Goal: Information Seeking & Learning: Learn about a topic

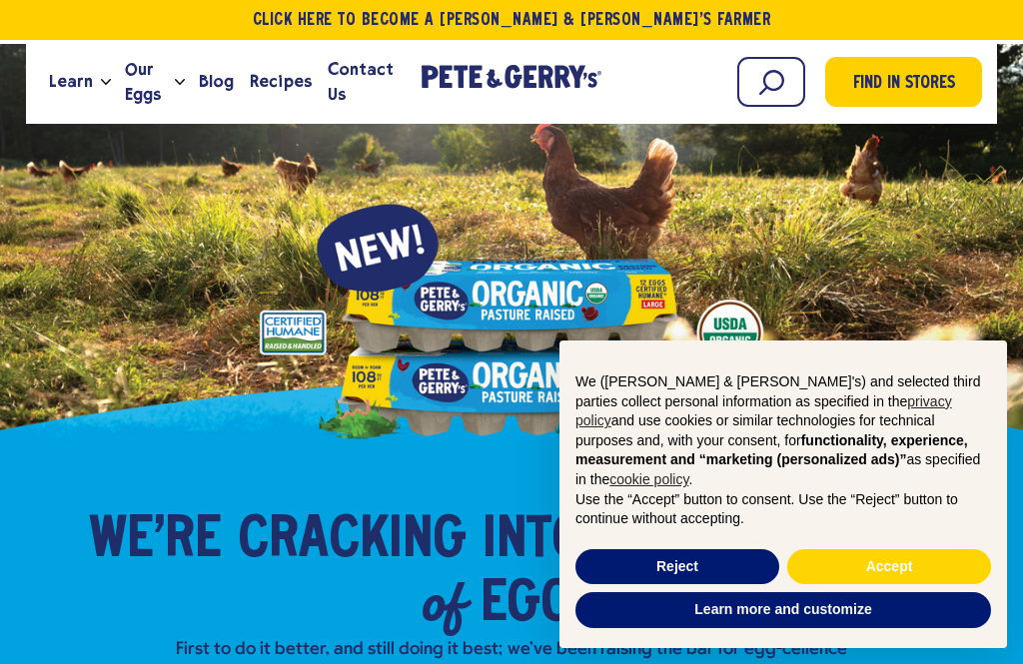
click at [714, 561] on button "Reject" at bounding box center [677, 567] width 204 height 36
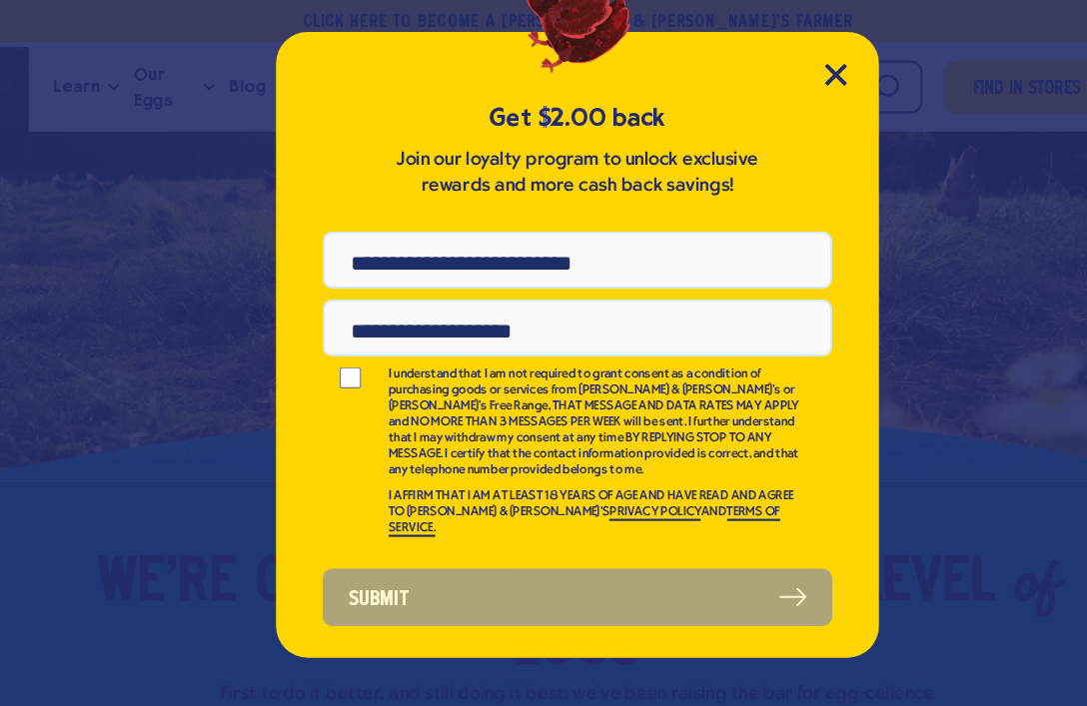
click at [752, 56] on div "Get $2.00 back Join our loyalty program to unlock exclusive rewards and more ca…" at bounding box center [543, 324] width 567 height 589
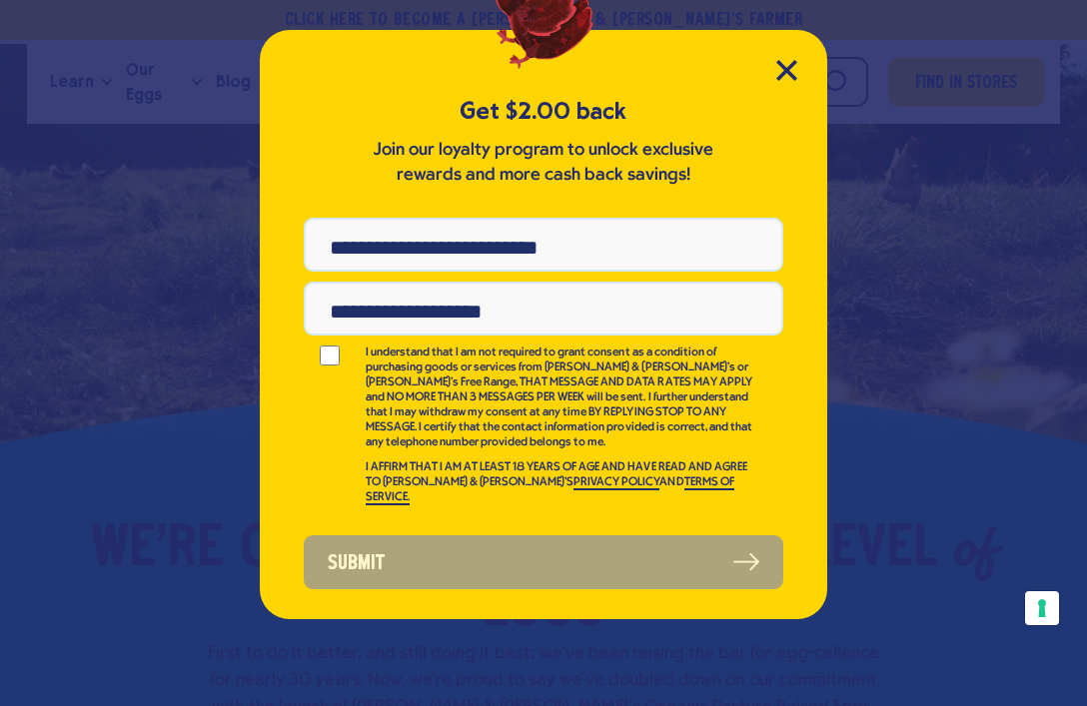
click at [785, 77] on icon "Close Modal" at bounding box center [786, 70] width 21 height 21
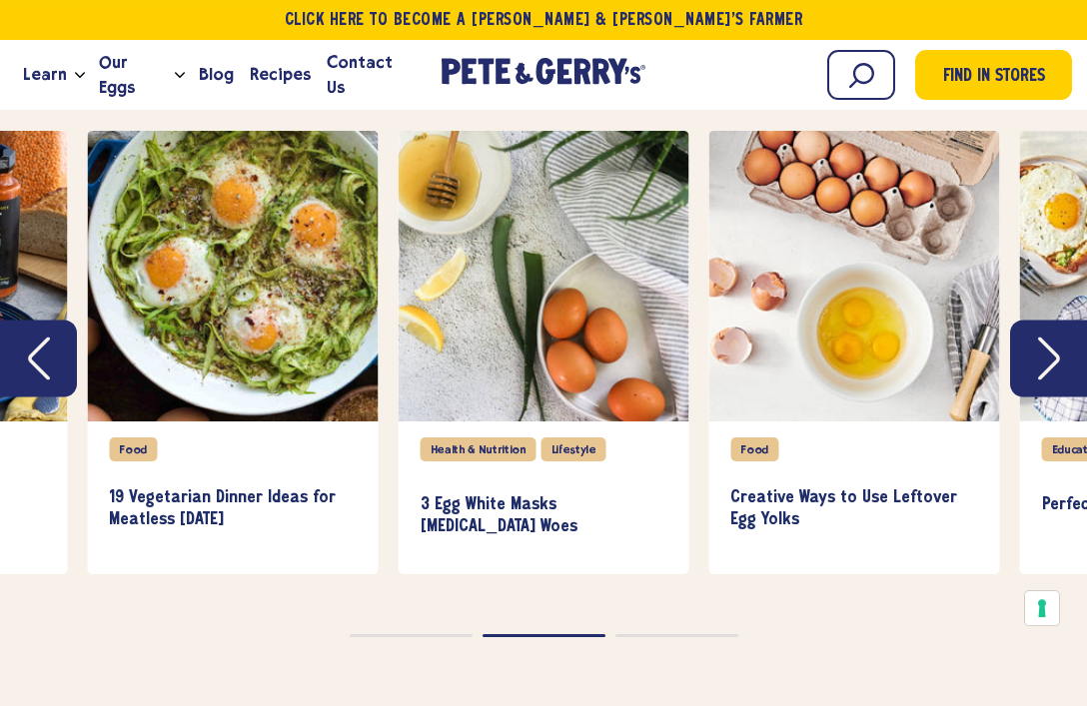
scroll to position [5051, 0]
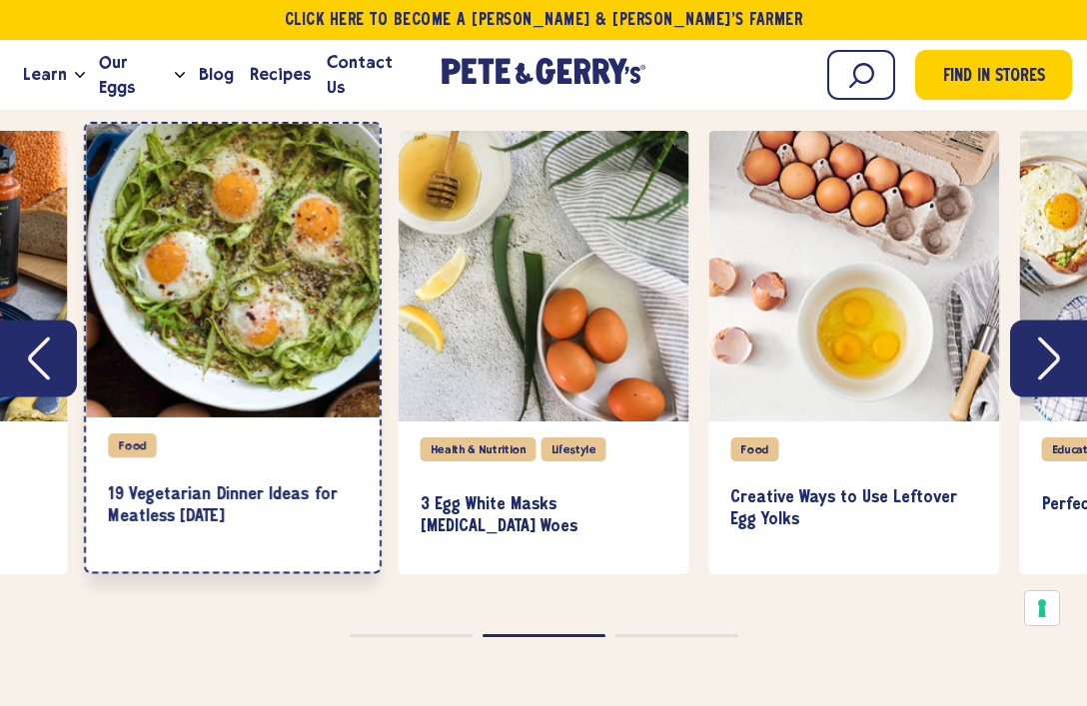
click at [207, 433] on div "Food" at bounding box center [232, 449] width 249 height 32
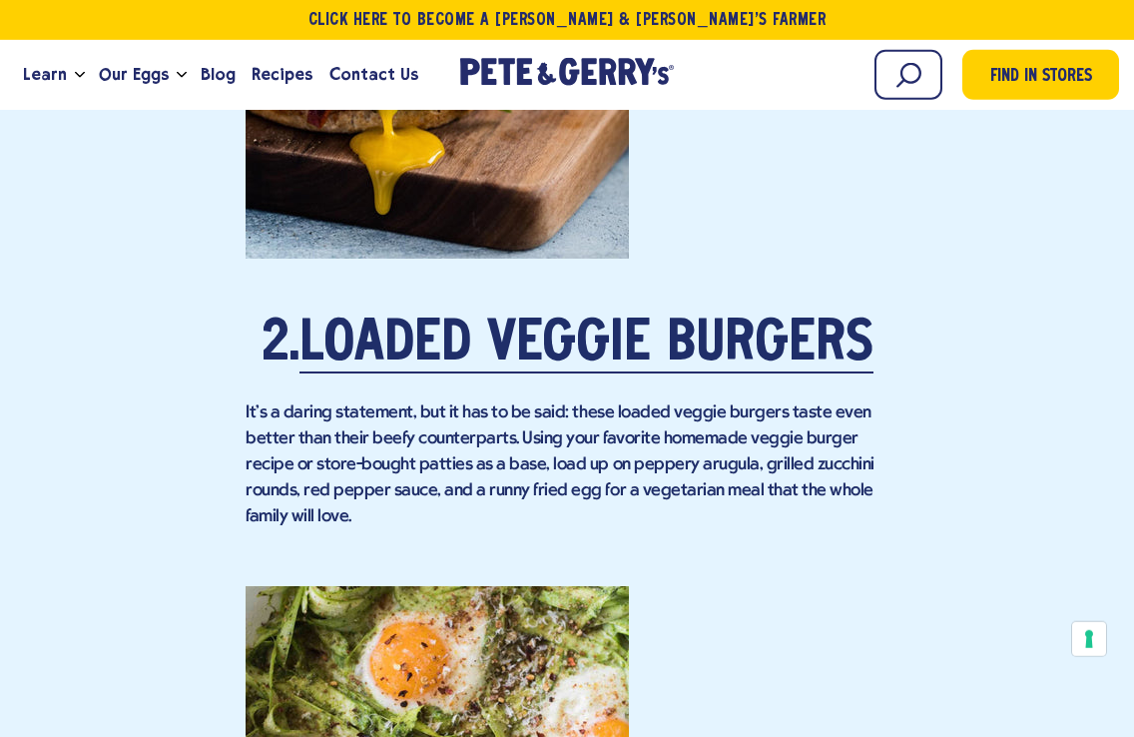
scroll to position [2957, 0]
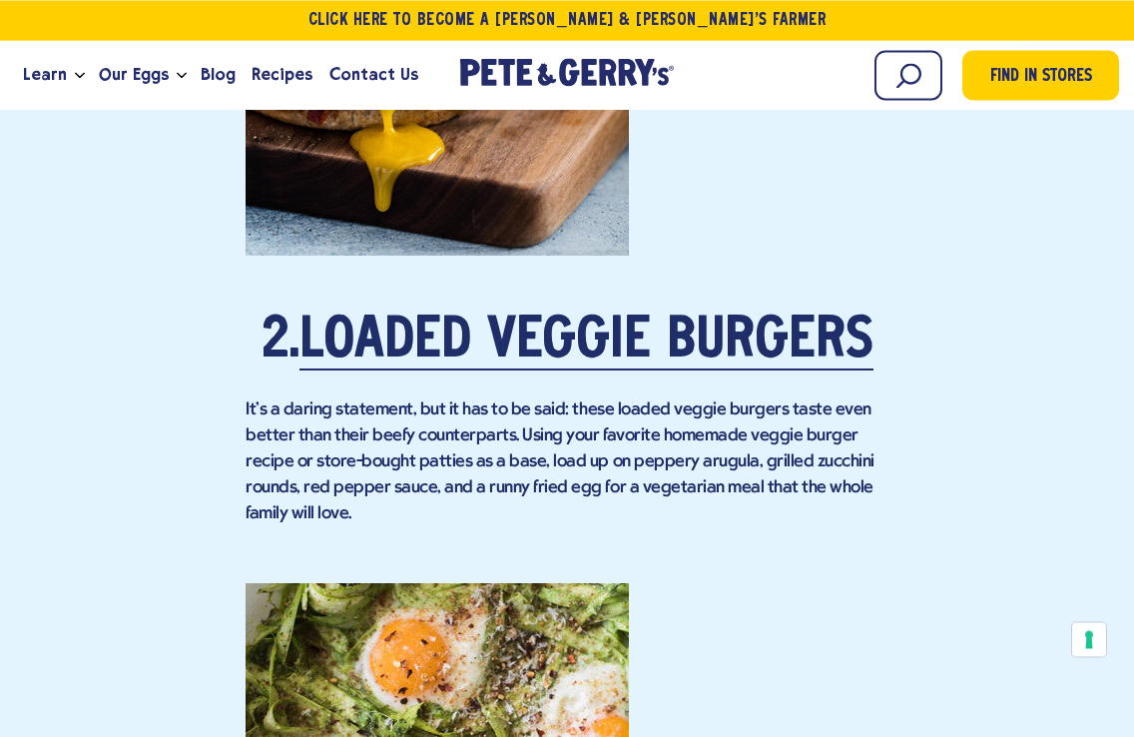
click at [820, 337] on link "Loaded Veggie Burgers" at bounding box center [587, 343] width 574 height 56
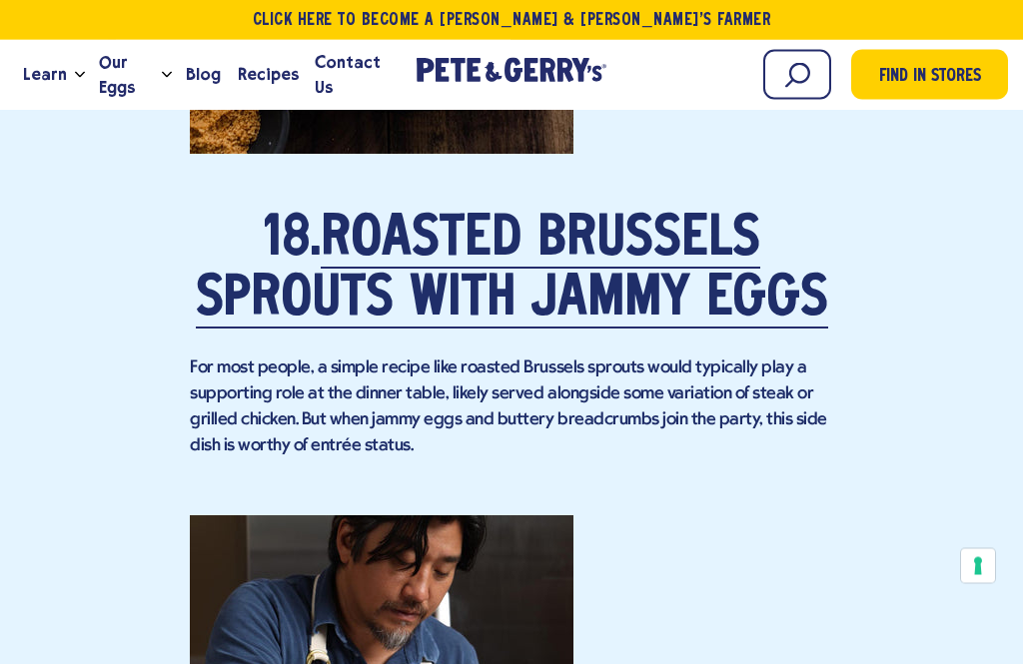
scroll to position [16381, 0]
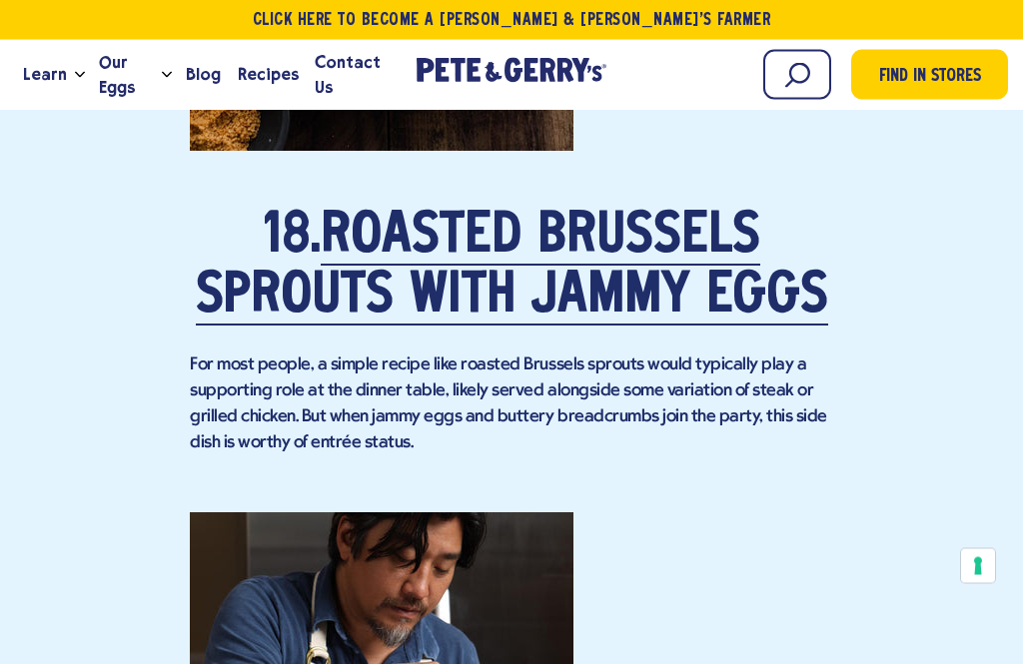
click at [769, 279] on link "Roasted Brussels Sprouts with Jammy Eggs" at bounding box center [512, 269] width 632 height 116
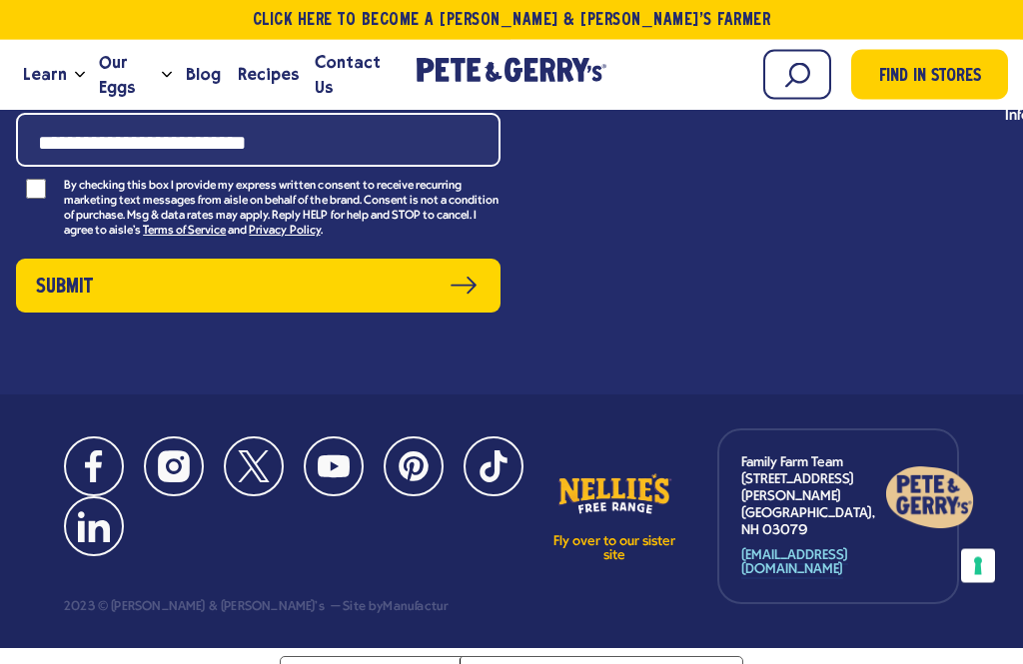
scroll to position [19977, 0]
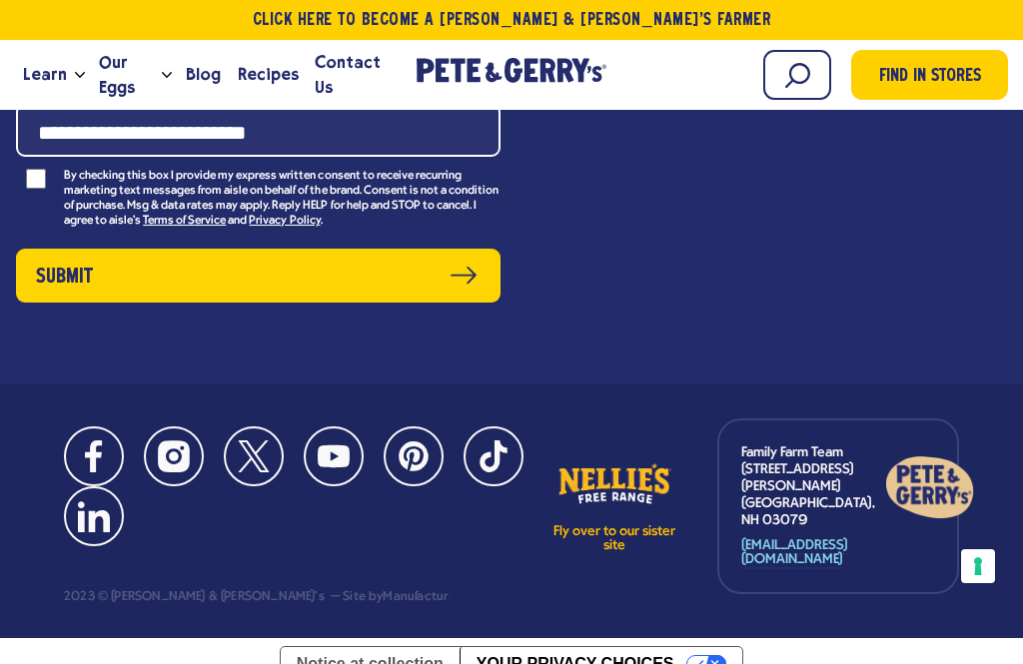
click at [107, 71] on span "Our Eggs" at bounding box center [126, 75] width 55 height 50
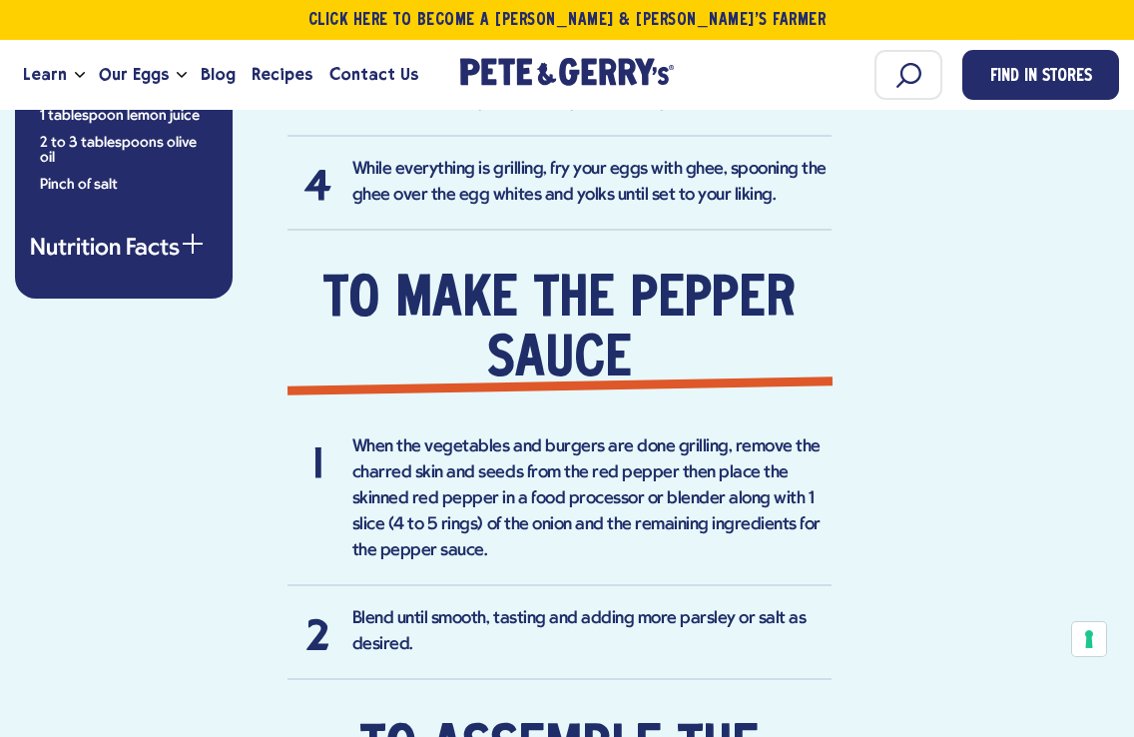
scroll to position [1900, 0]
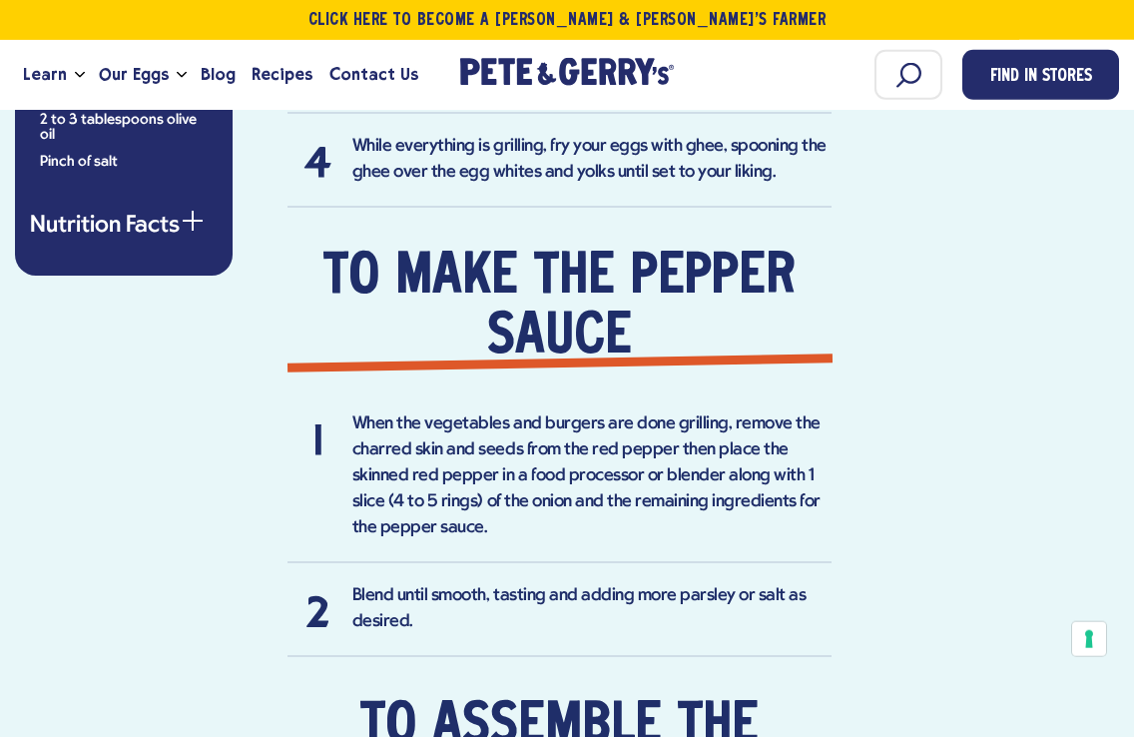
click at [88, 223] on button "Nutrition Facts" at bounding box center [124, 227] width 188 height 24
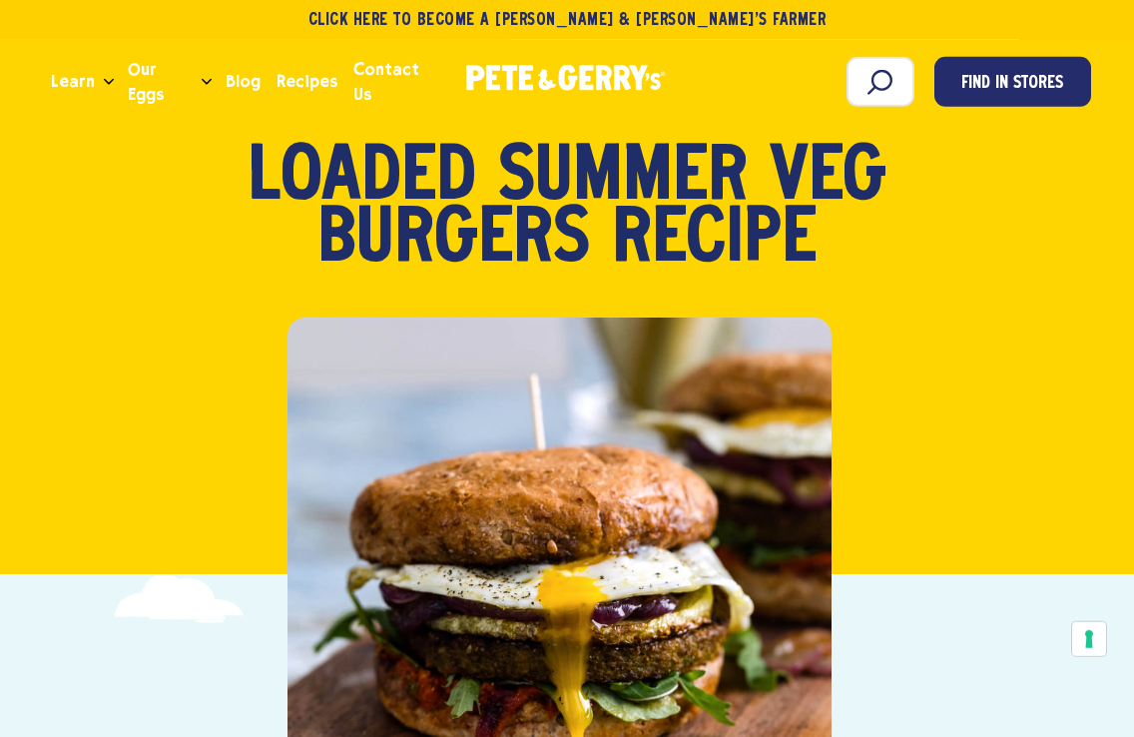
scroll to position [0, 0]
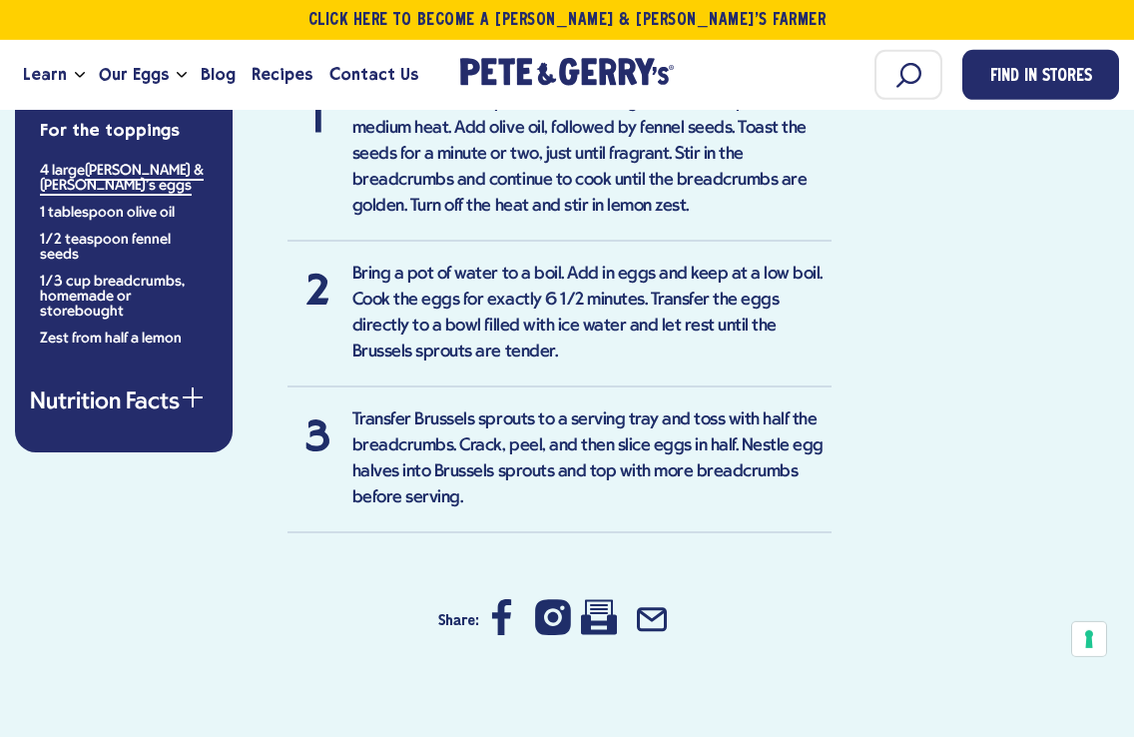
scroll to position [1907, 0]
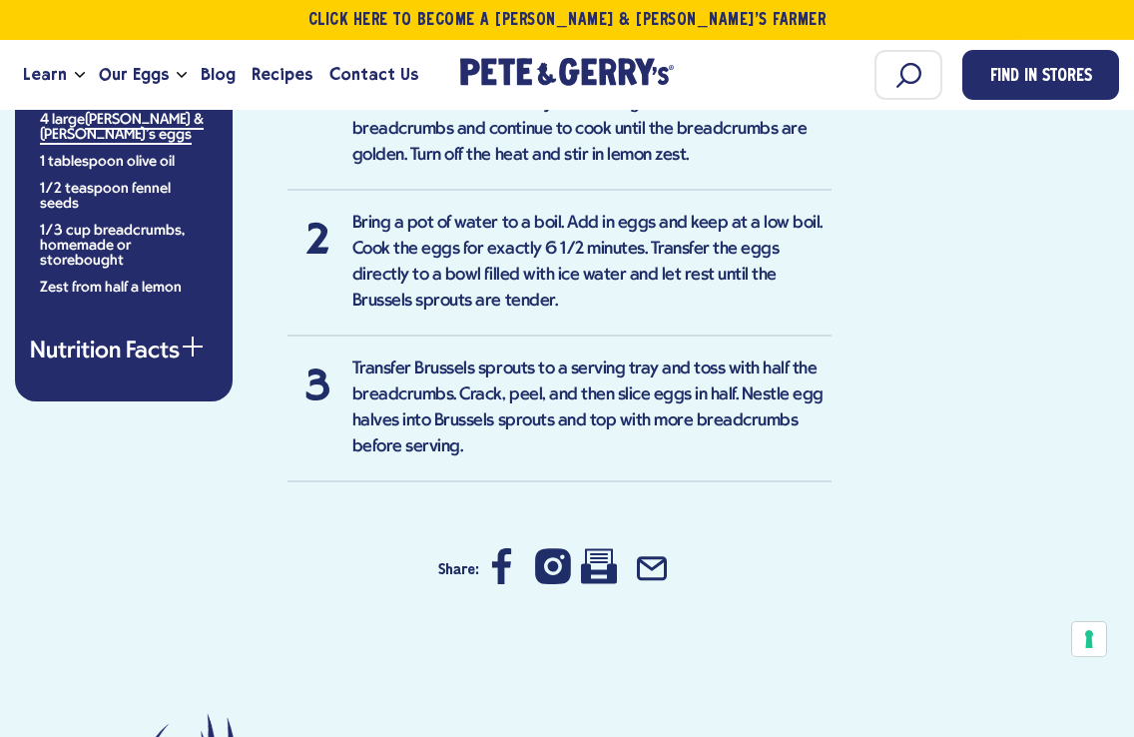
click at [135, 341] on button "Nutrition Facts" at bounding box center [124, 353] width 188 height 24
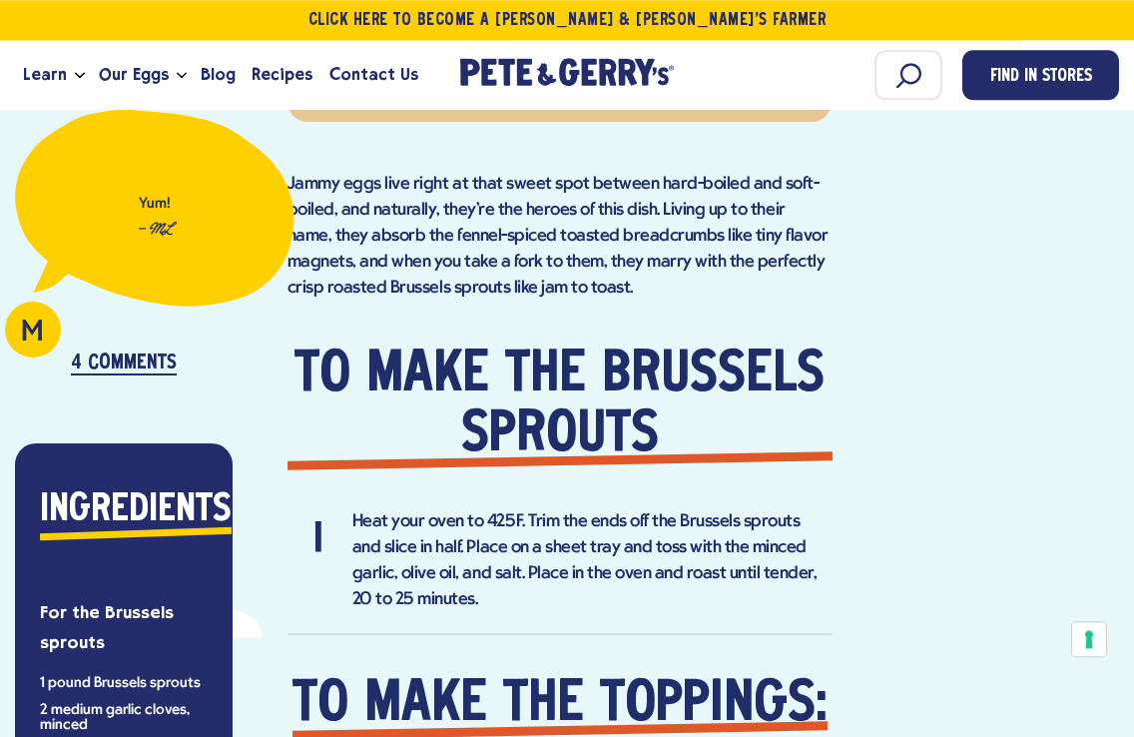
scroll to position [1143, 0]
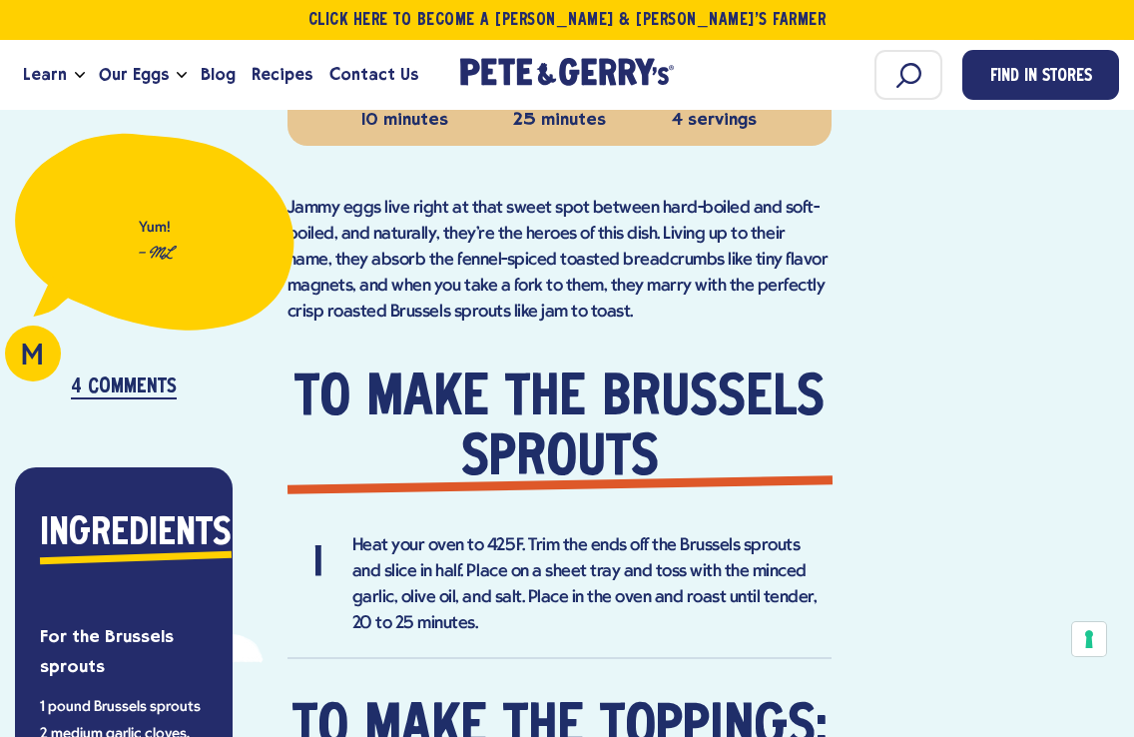
click at [112, 376] on p "4 Comments" at bounding box center [124, 387] width 106 height 23
click at [130, 376] on p "4 Comments" at bounding box center [124, 387] width 106 height 23
click at [111, 376] on p "4 Comments" at bounding box center [124, 387] width 106 height 23
click at [117, 376] on p "4 Comments" at bounding box center [124, 387] width 106 height 23
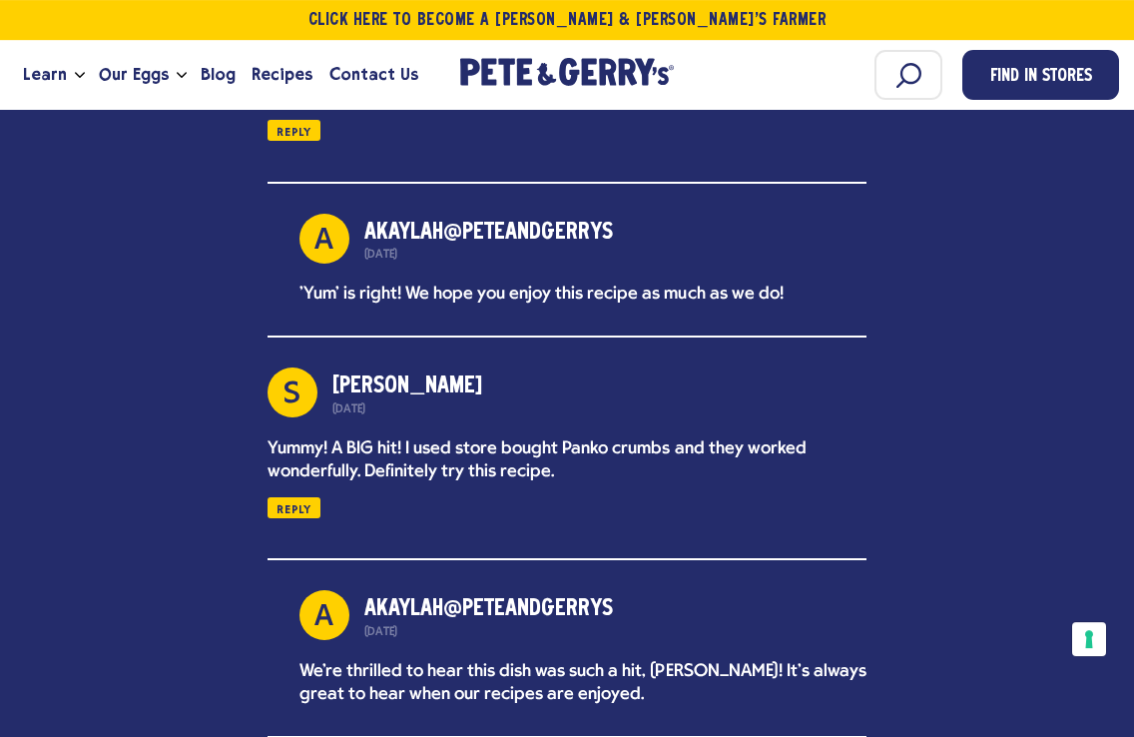
scroll to position [3917, 0]
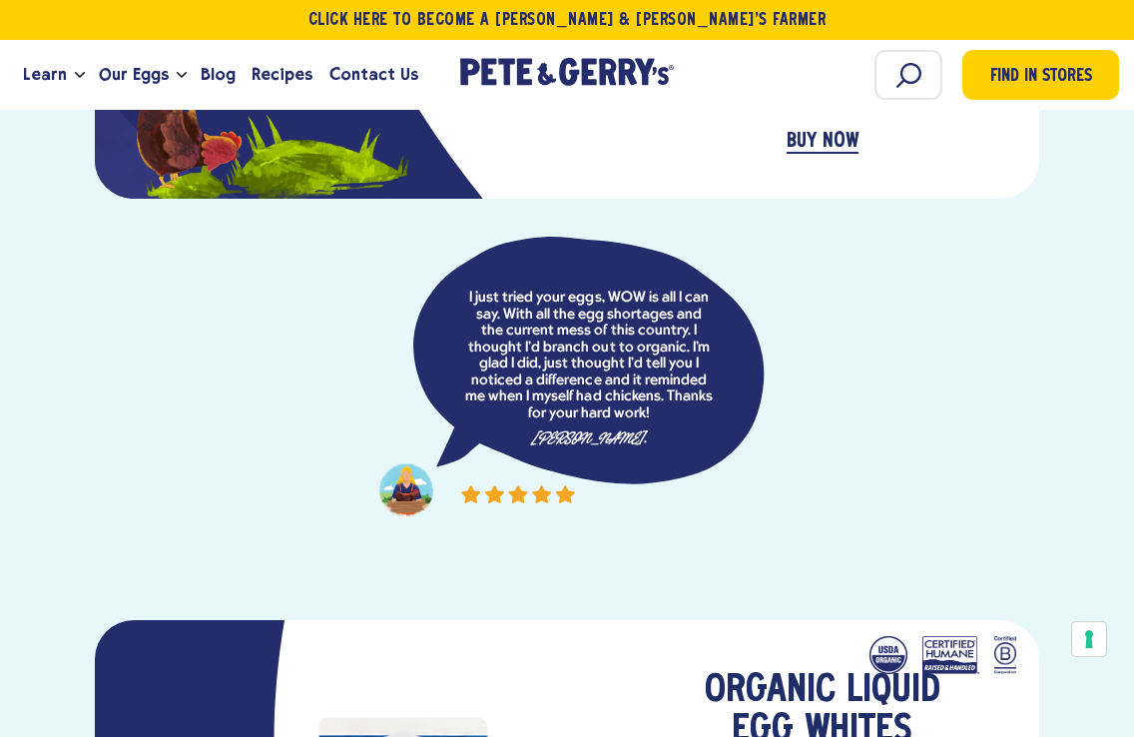
scroll to position [3426, 0]
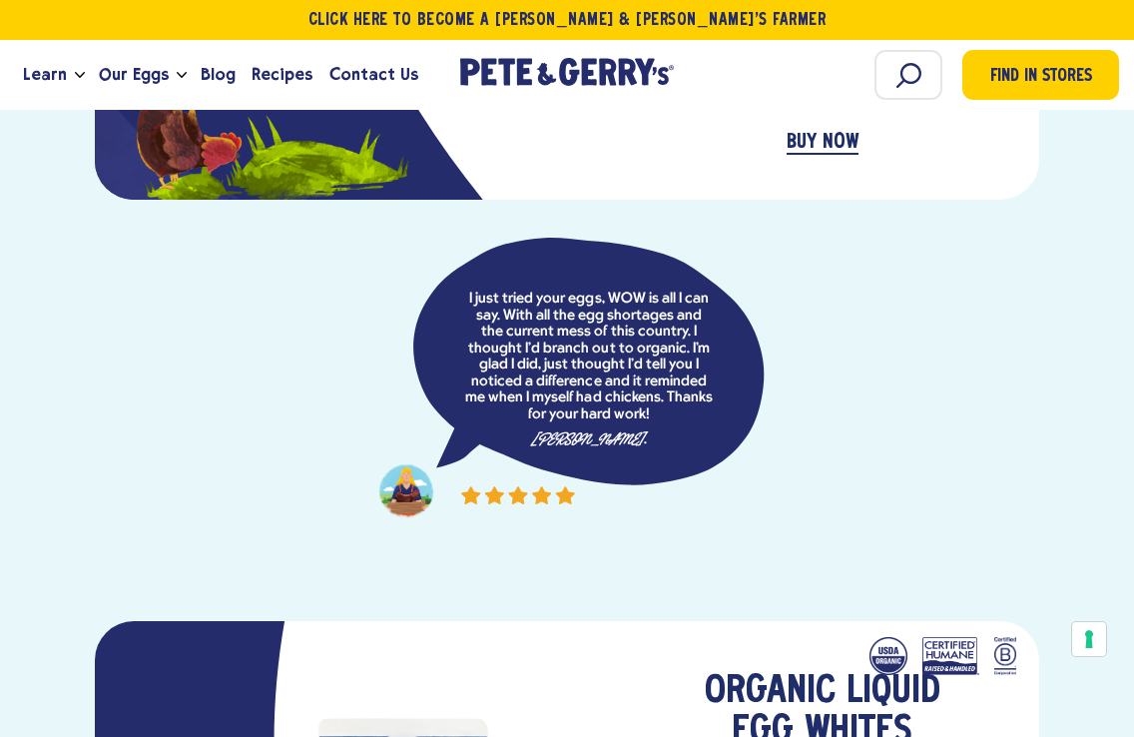
click at [208, 77] on span "Blog" at bounding box center [218, 74] width 35 height 25
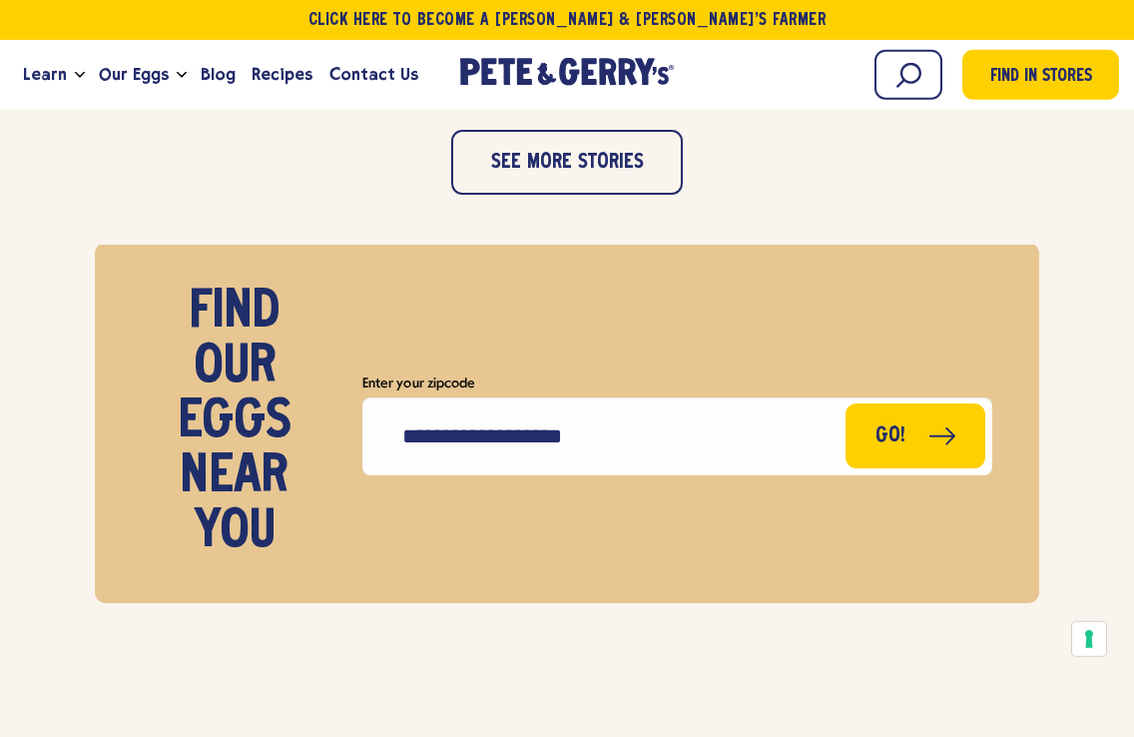
scroll to position [2500, 0]
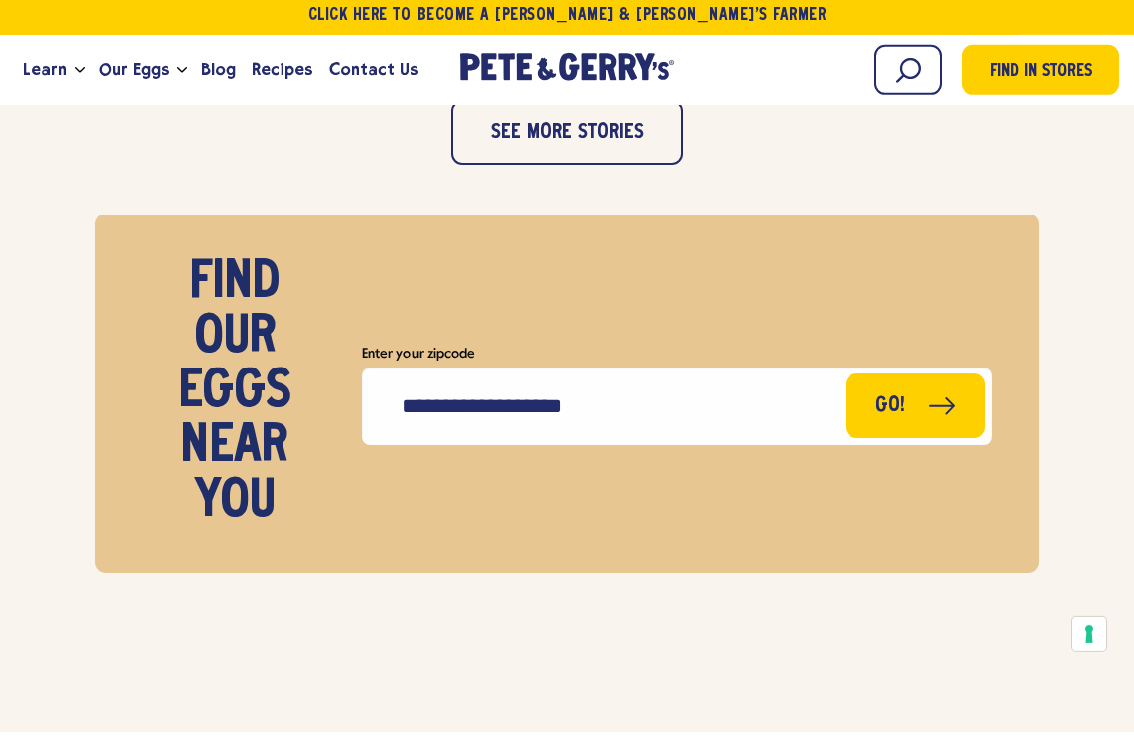
click at [541, 170] on button "See more stories" at bounding box center [567, 137] width 232 height 65
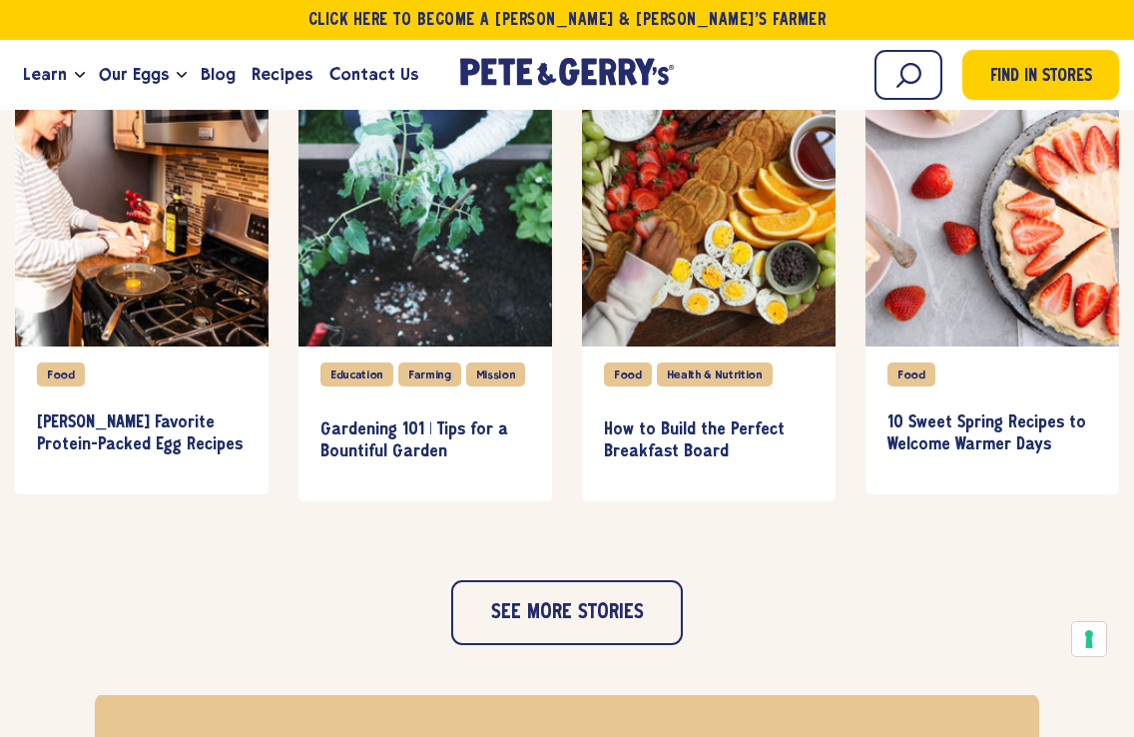
scroll to position [2959, 0]
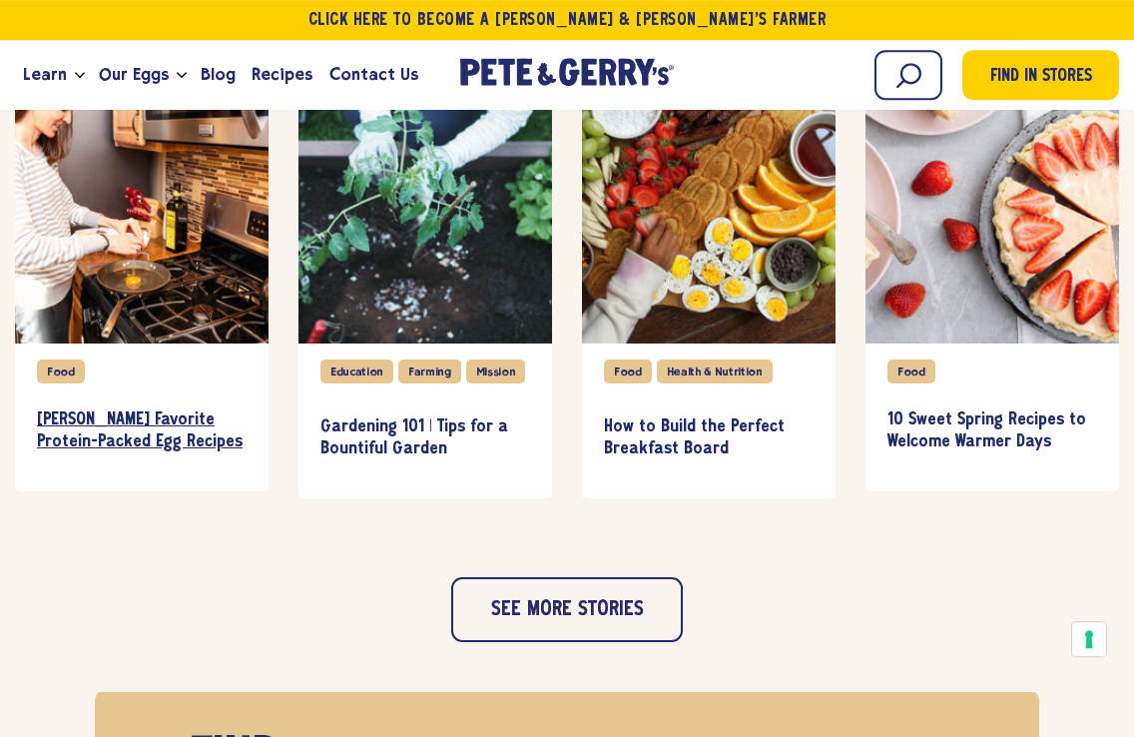
click at [131, 452] on h3 "Gwen Jorgensen's Favorite Protein-Packed Egg Recipes" at bounding box center [142, 430] width 210 height 43
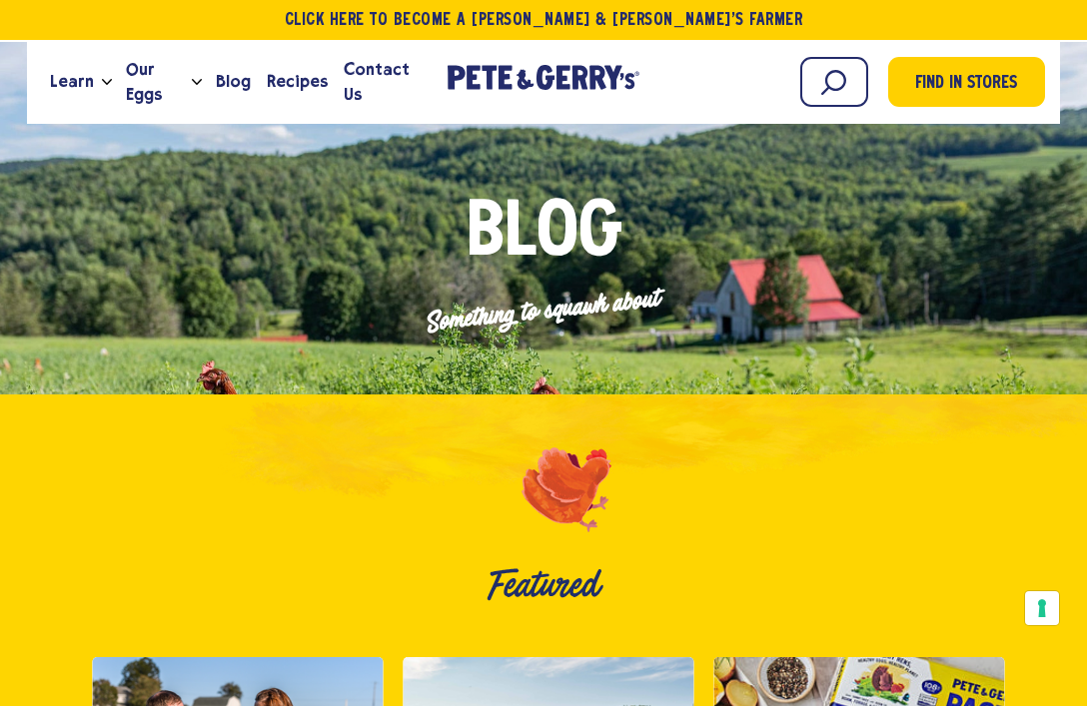
scroll to position [3056, 0]
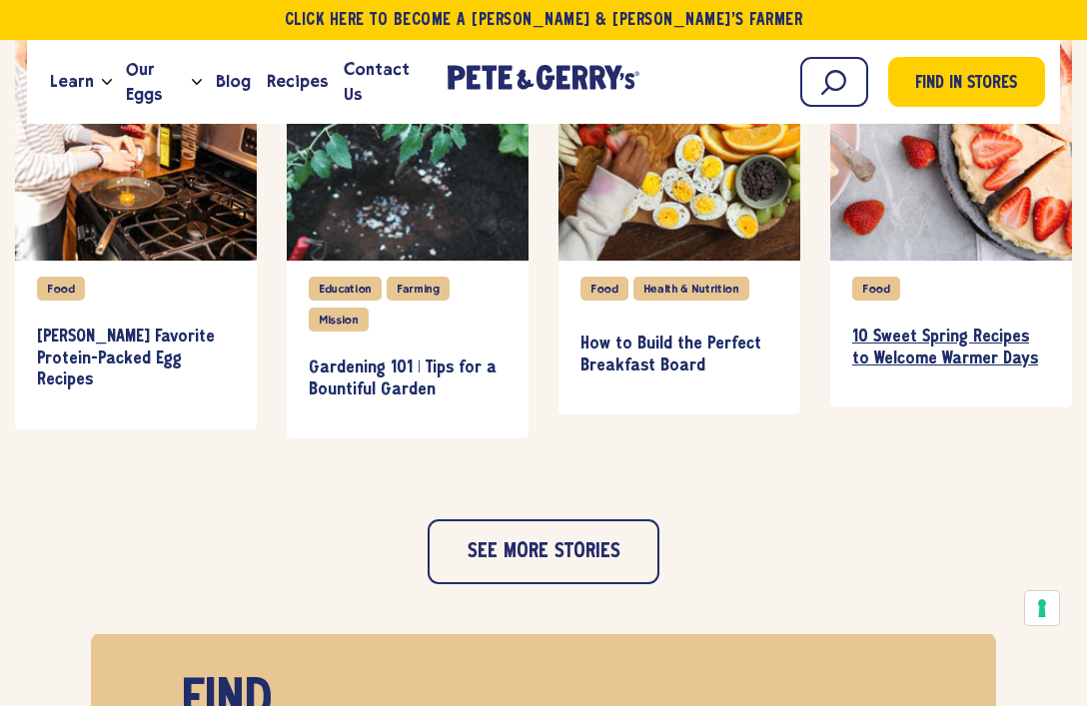
click at [969, 370] on h3 "10 Sweet Spring Recipes to Welcome Warmer Days" at bounding box center [951, 348] width 198 height 43
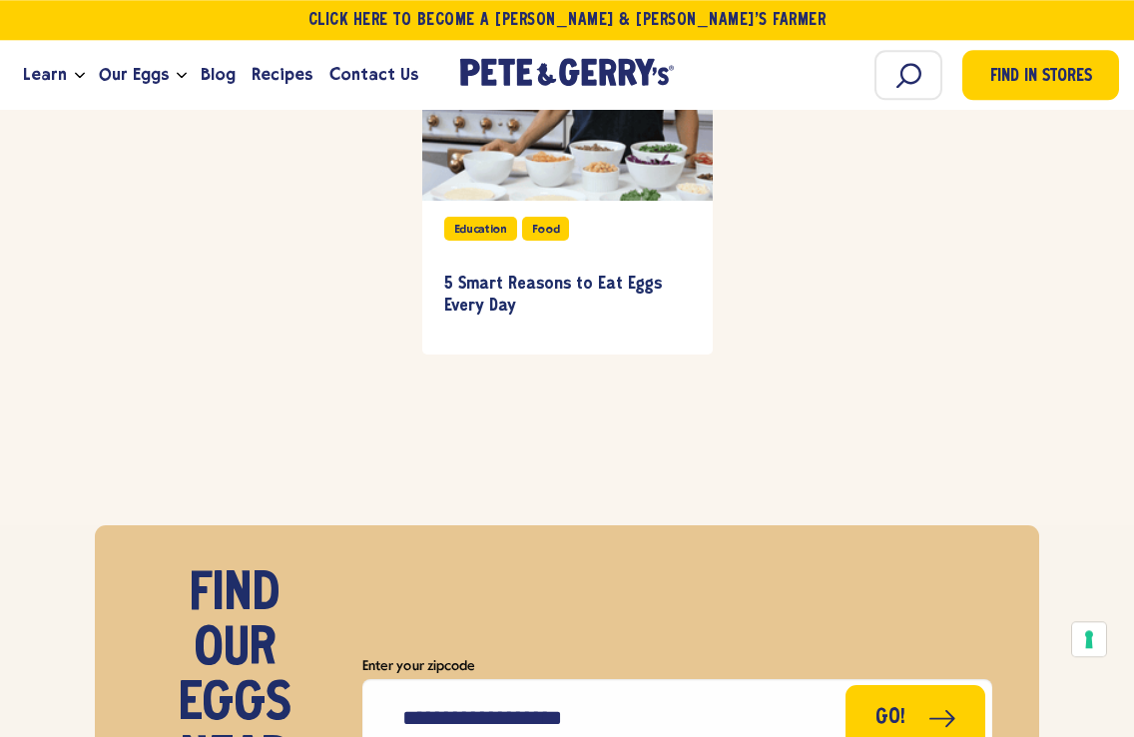
scroll to position [3359, 0]
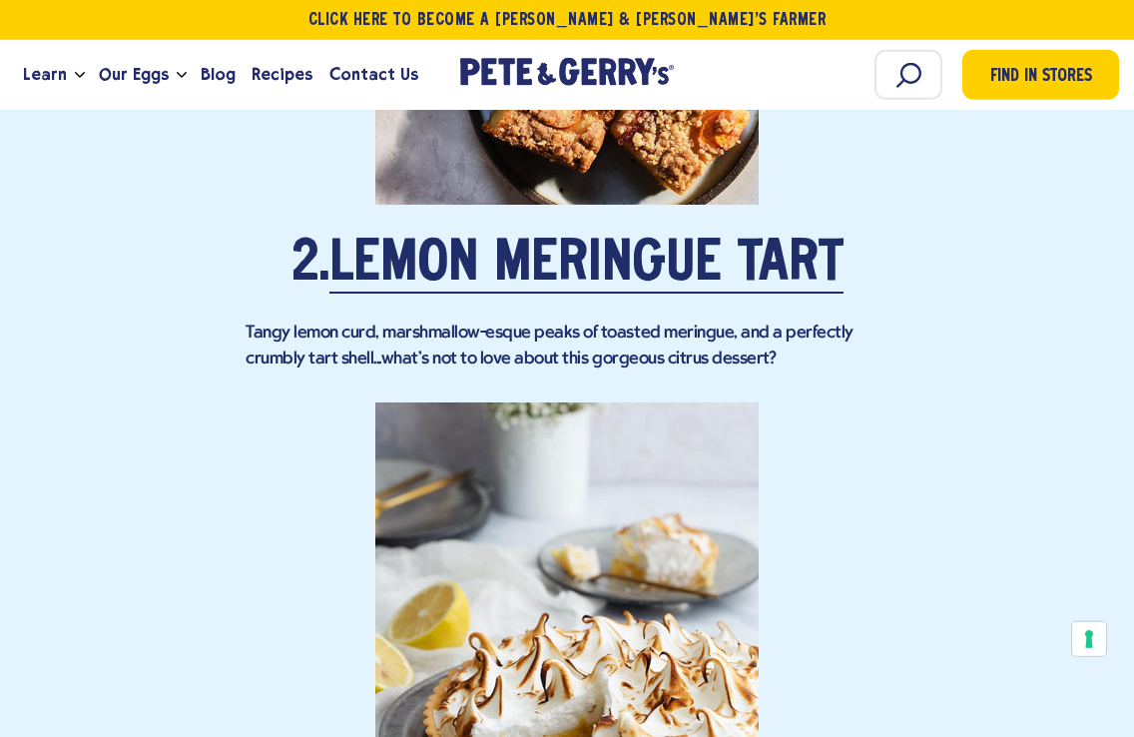
scroll to position [2338, 0]
click at [368, 237] on link "Lemon Meringue Tart" at bounding box center [587, 265] width 514 height 56
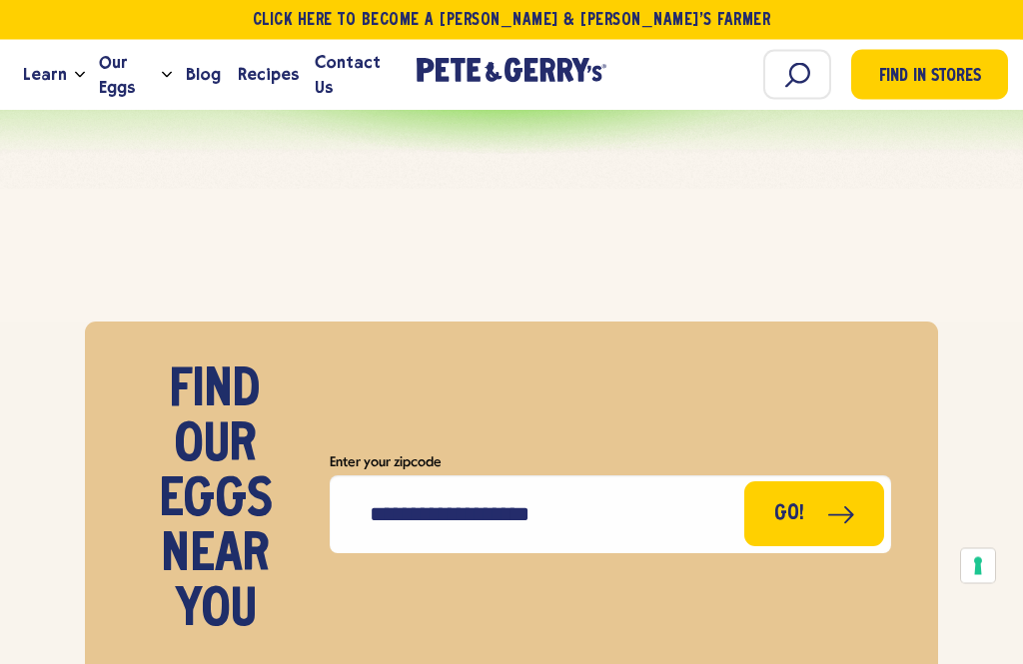
scroll to position [9217, 0]
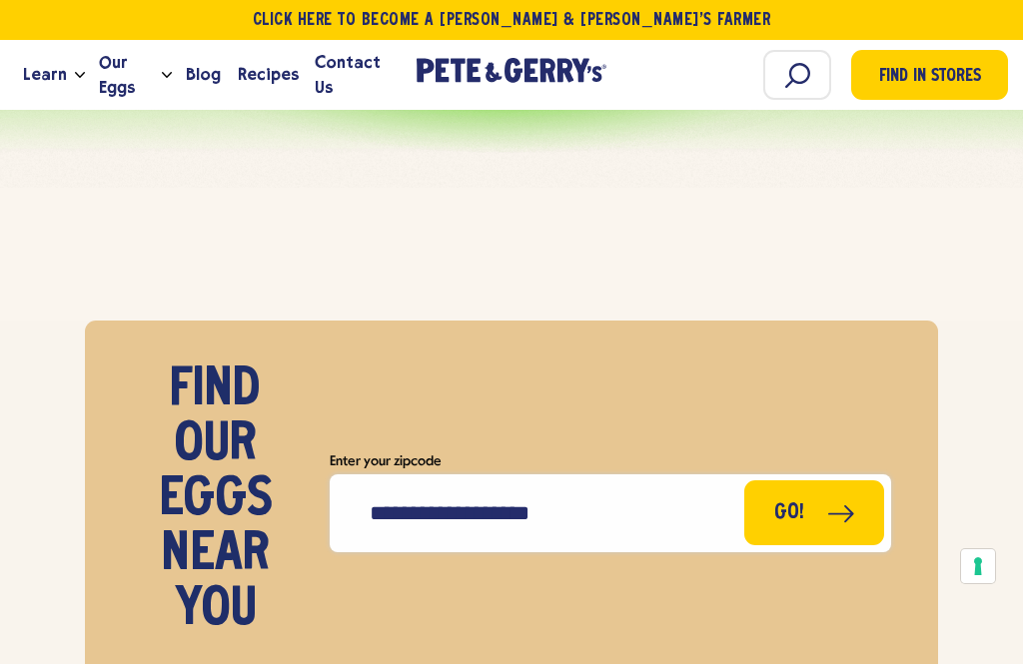
click at [379, 474] on input "Enter your zipcode" at bounding box center [610, 513] width 561 height 78
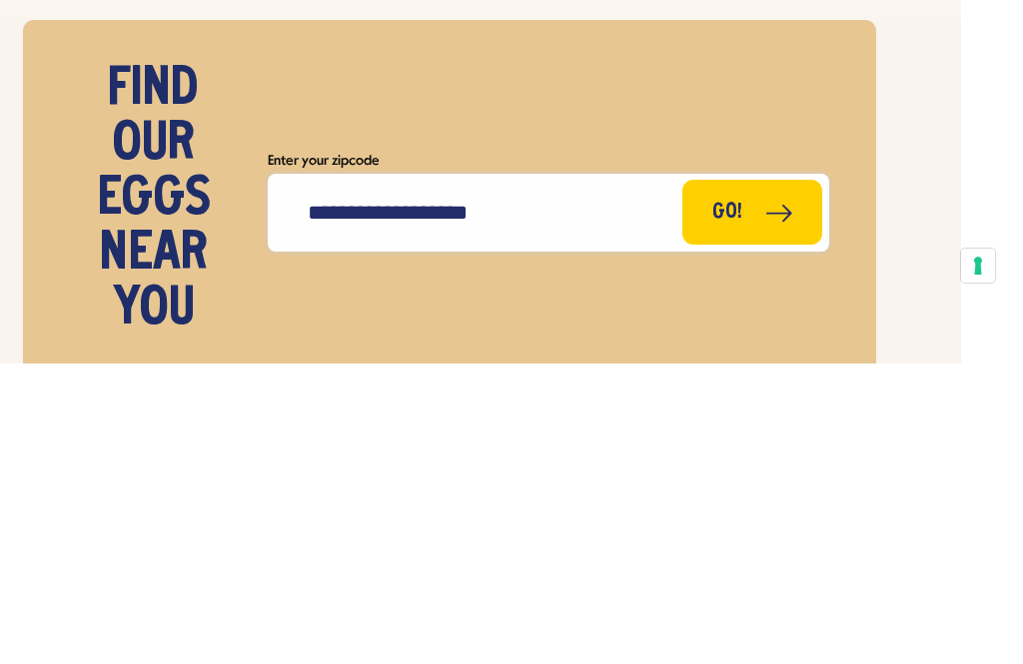
type input "*****"
click at [749, 480] on button "Go!" at bounding box center [752, 512] width 140 height 65
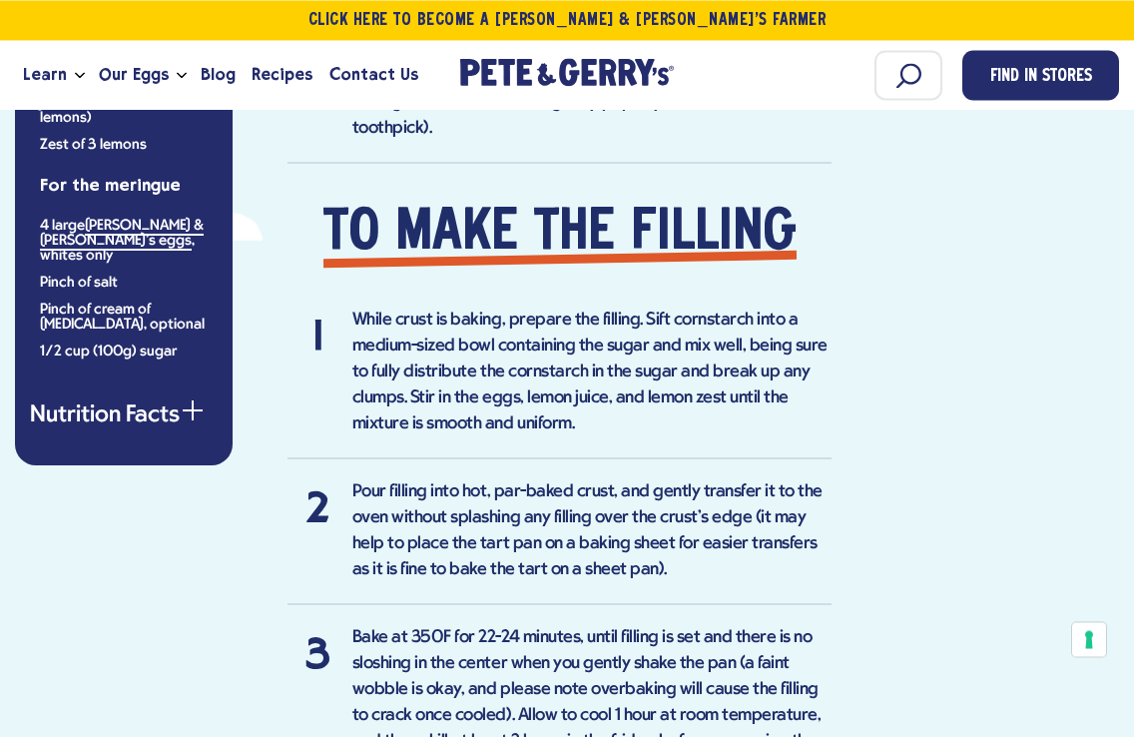
scroll to position [2049, 0]
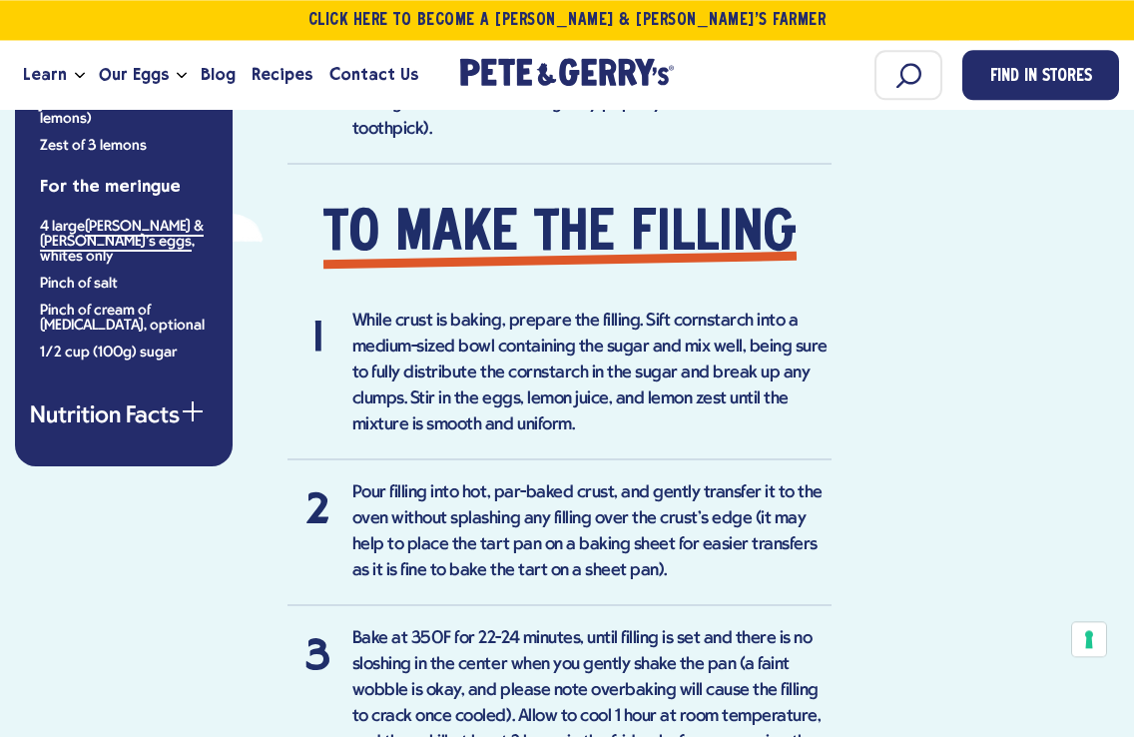
click at [121, 405] on button "Nutrition Facts" at bounding box center [124, 417] width 188 height 24
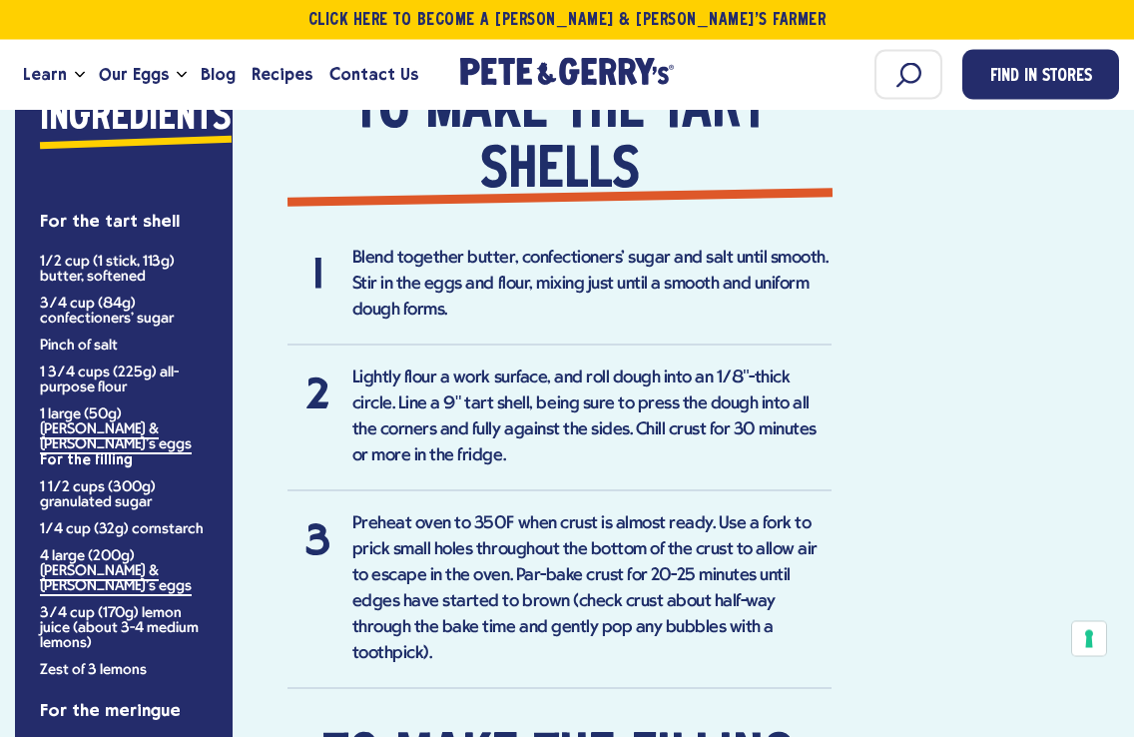
scroll to position [1490, 0]
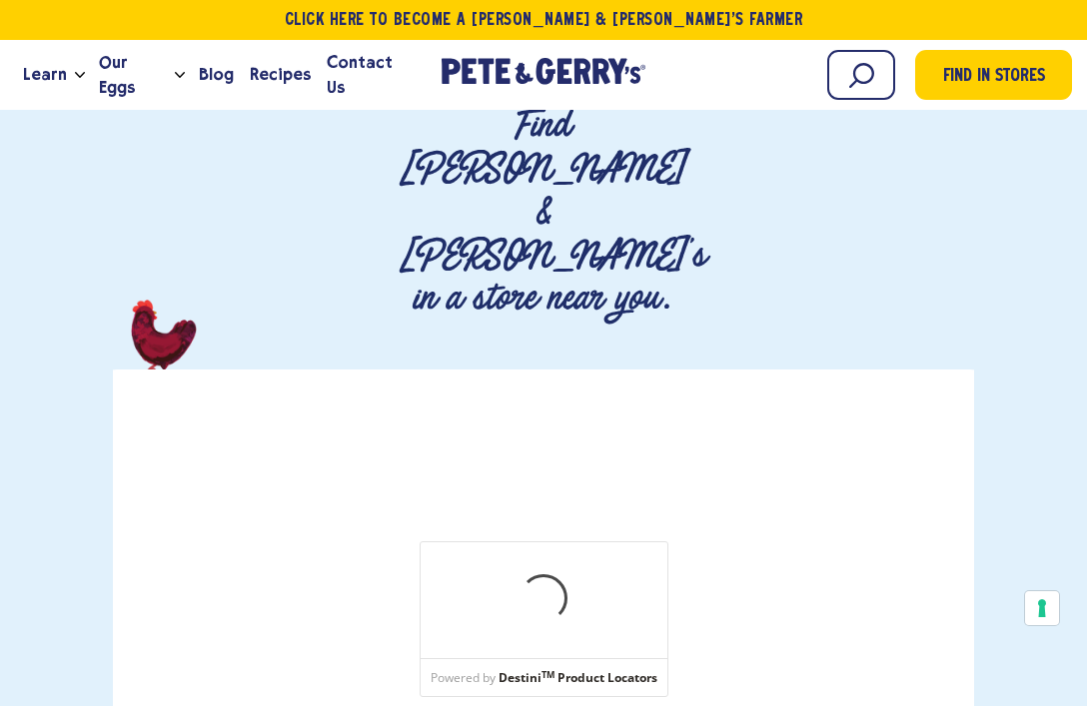
scroll to position [386, 0]
